Goal: Information Seeking & Learning: Learn about a topic

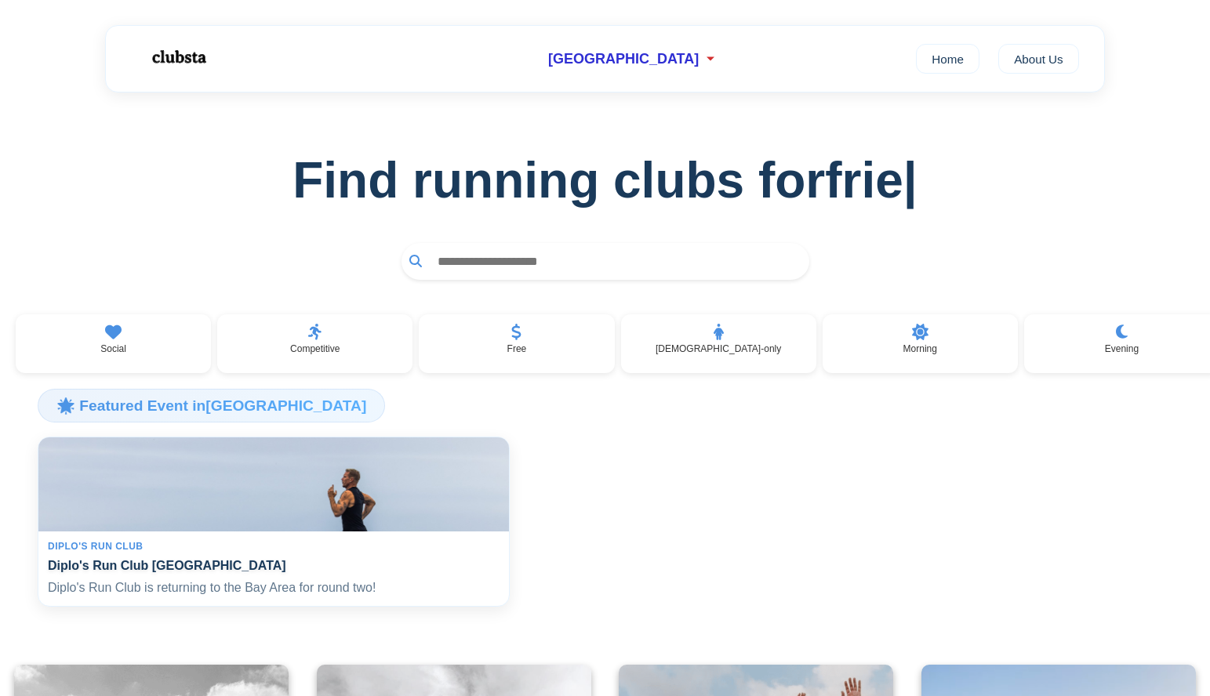
click at [395, 533] on img at bounding box center [273, 484] width 485 height 97
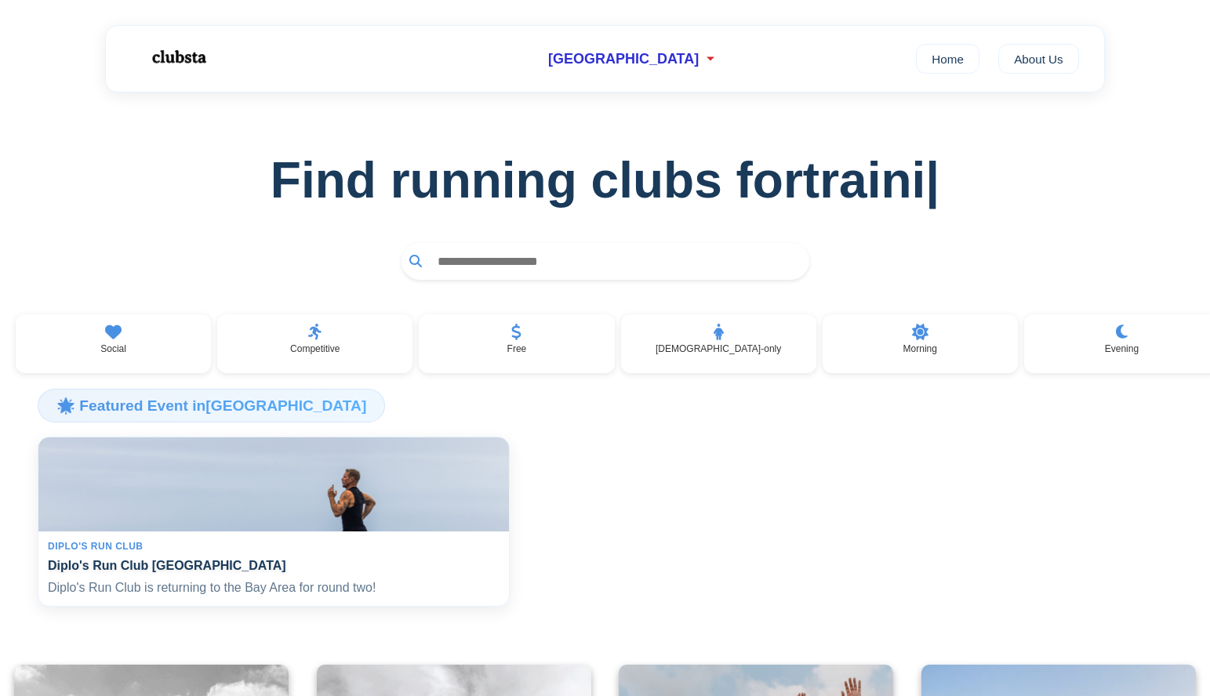
click at [363, 482] on img at bounding box center [273, 484] width 485 height 97
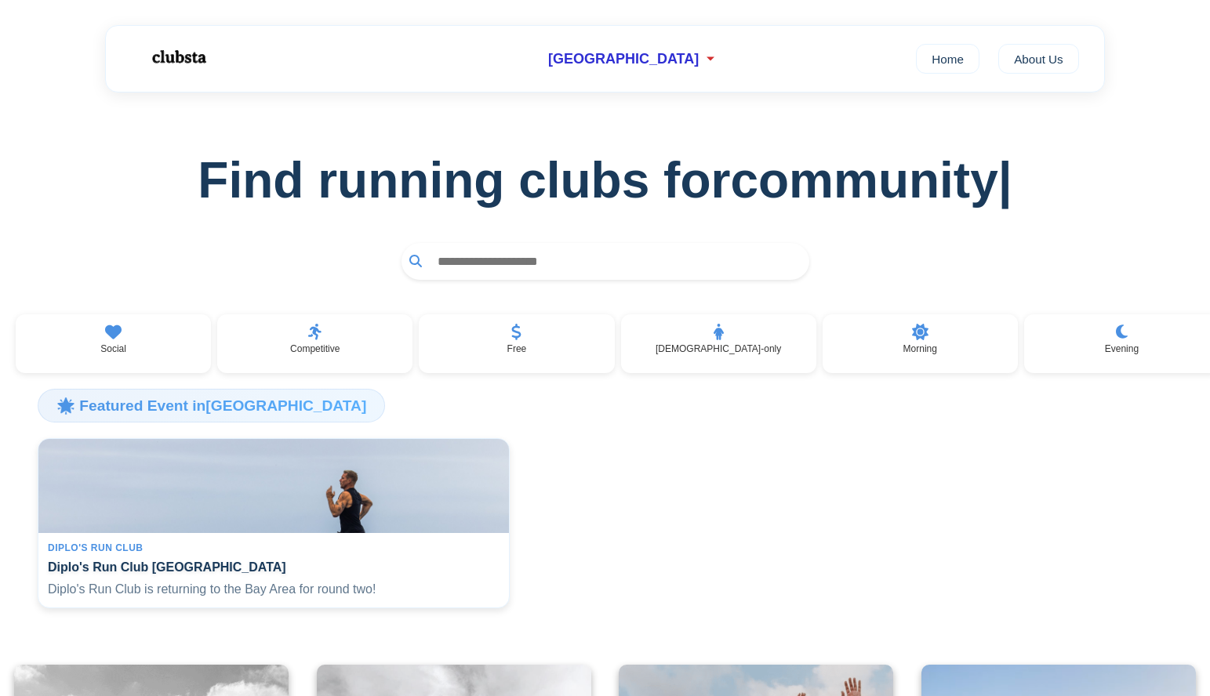
scroll to position [2, 0]
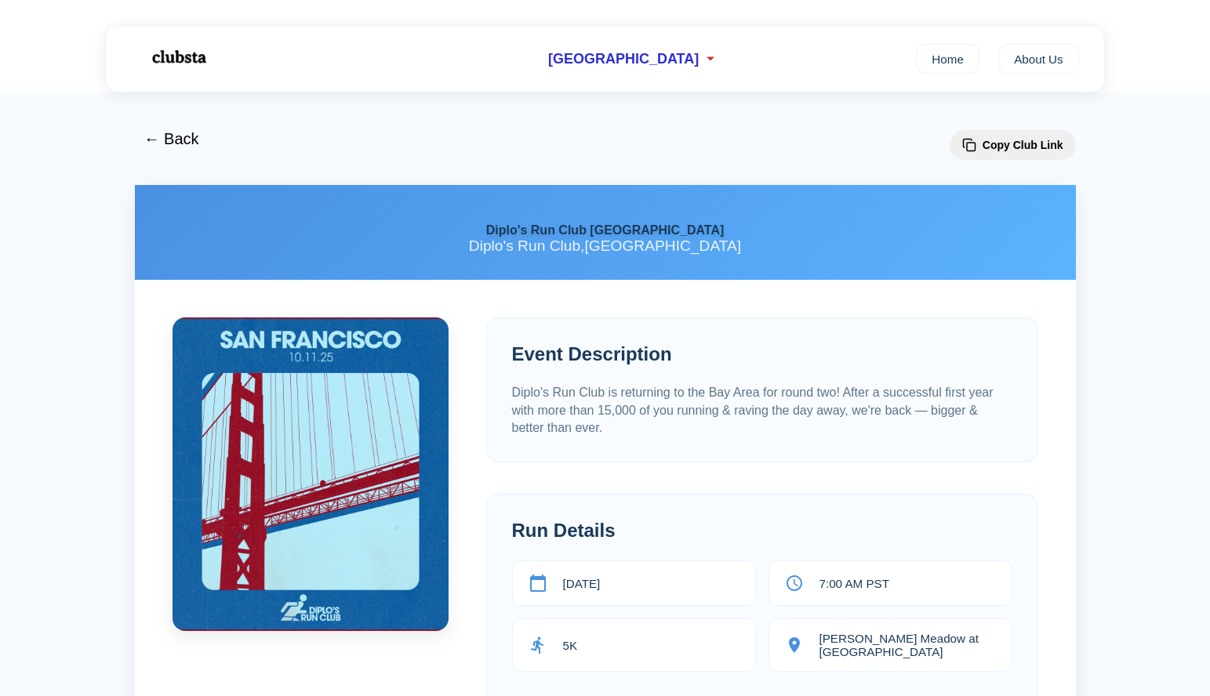
click at [537, 345] on section "Event Description Diplo's Run Club is returning to the Bay Area for round two! …" at bounding box center [762, 390] width 552 height 145
click at [175, 135] on button "← Back" at bounding box center [171, 139] width 75 height 38
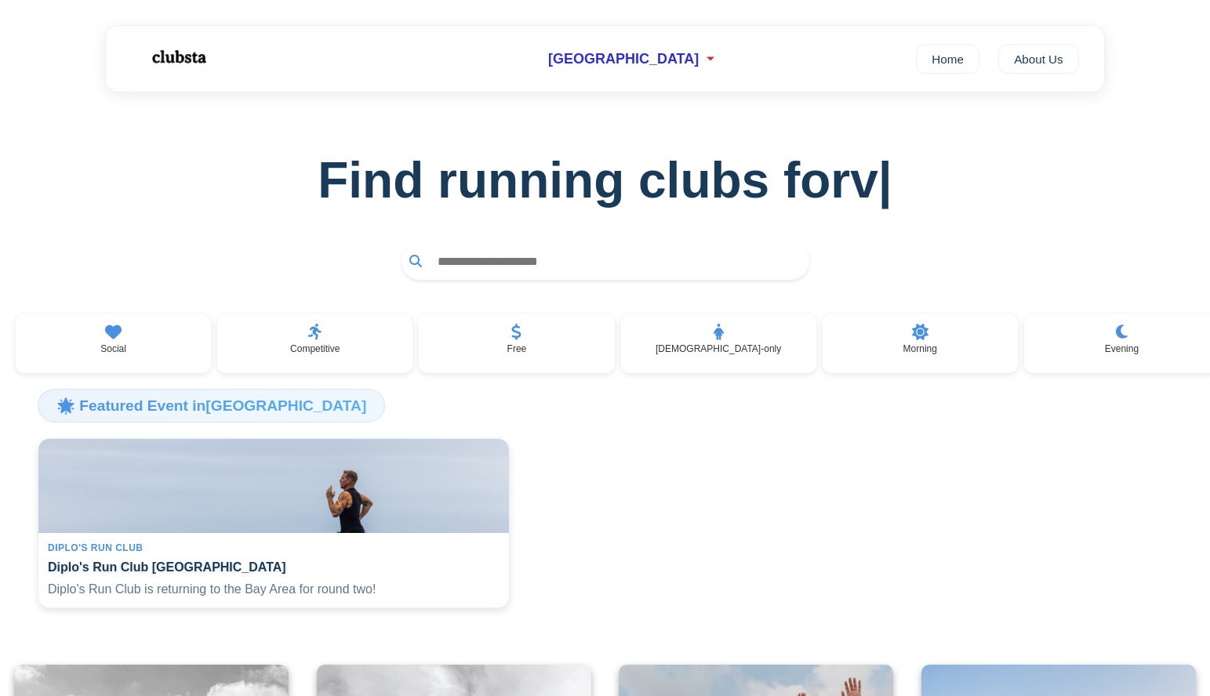
scroll to position [203, 0]
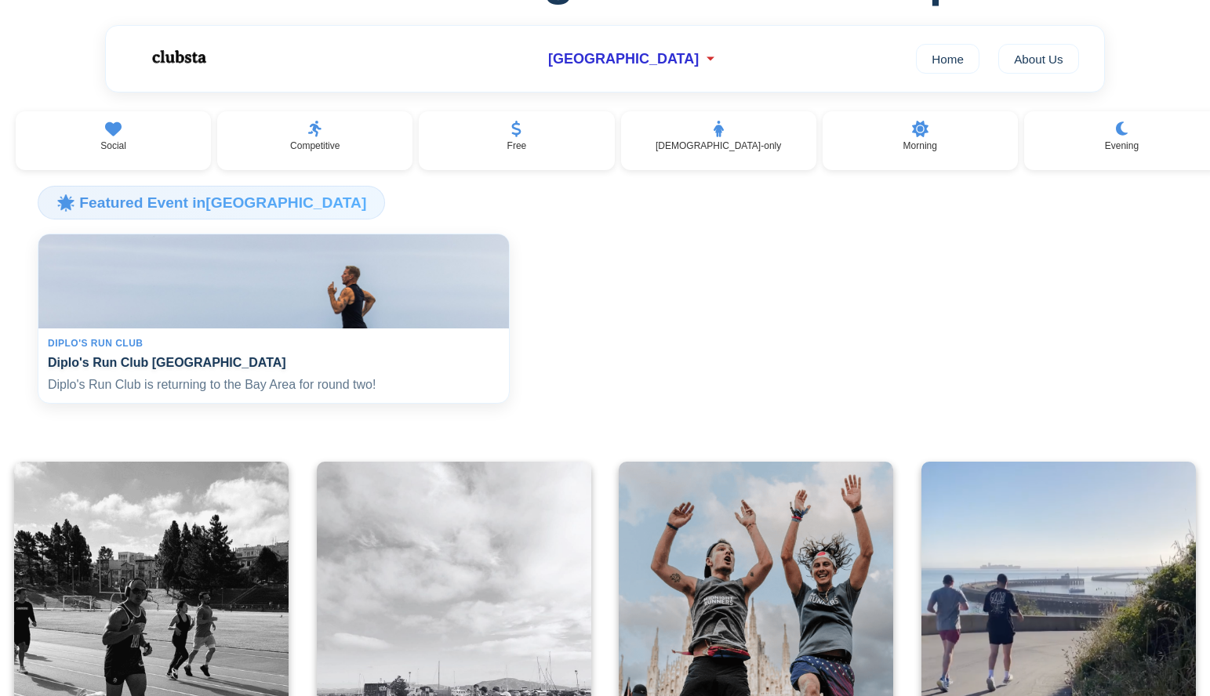
click at [267, 293] on img at bounding box center [273, 281] width 485 height 97
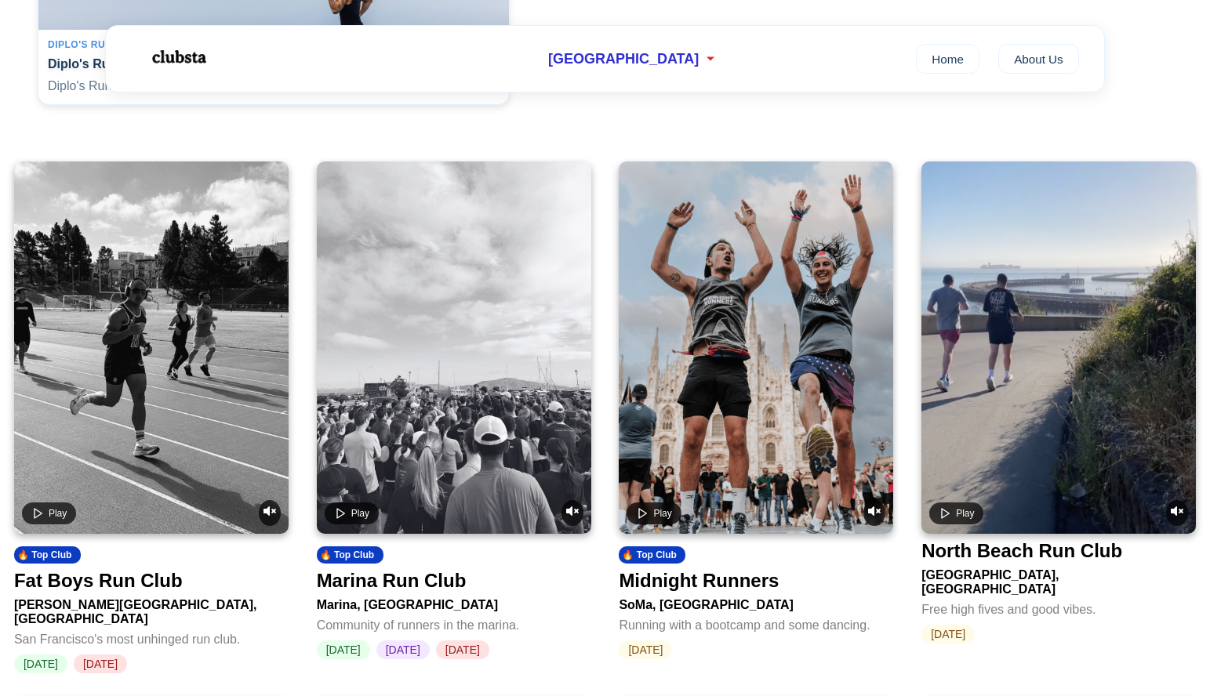
scroll to position [505, 0]
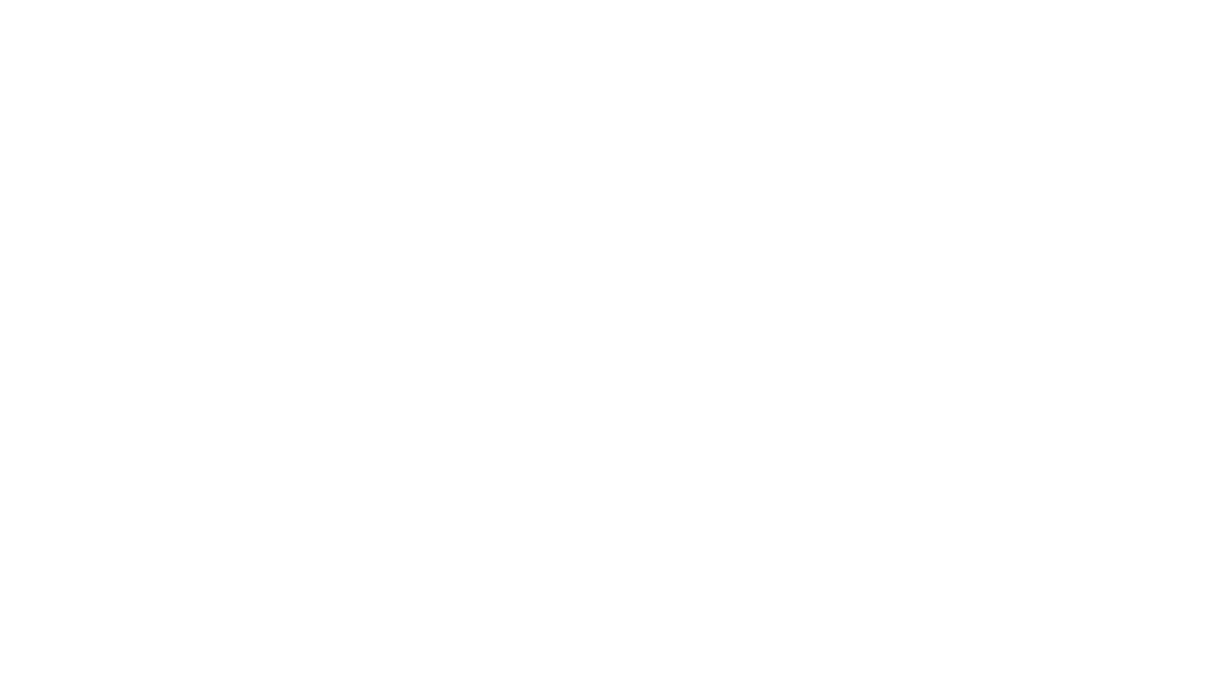
click at [362, 520] on html at bounding box center [605, 348] width 1210 height 696
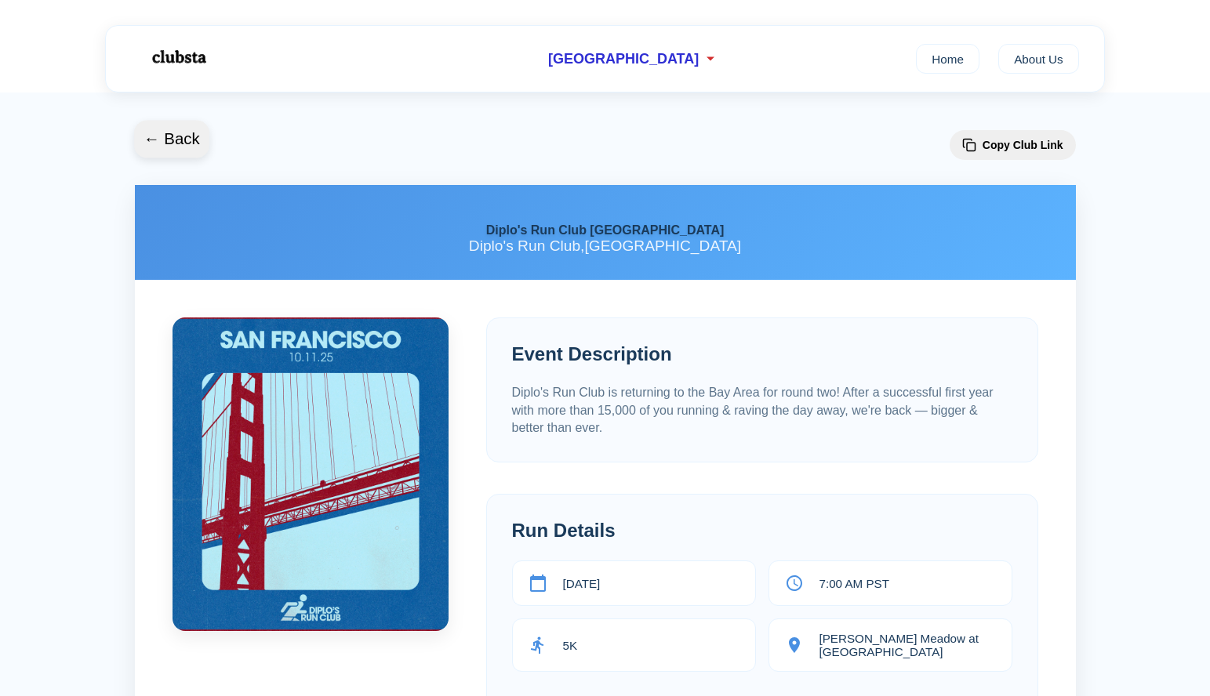
click at [186, 147] on button "← Back" at bounding box center [171, 139] width 75 height 38
